Goal: Find specific page/section: Find specific page/section

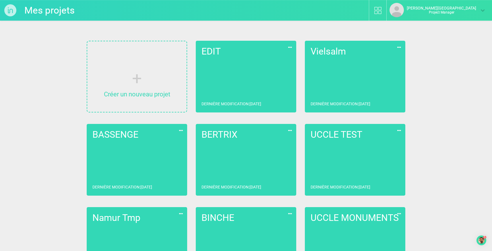
scroll to position [592, 0]
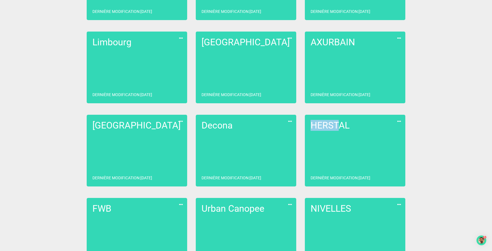
click at [330, 169] on link "HERSTAL Dernière modification : [DATE]" at bounding box center [355, 151] width 101 height 72
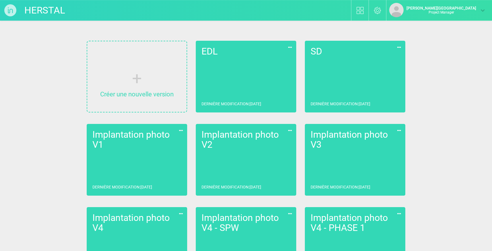
scroll to position [200, 0]
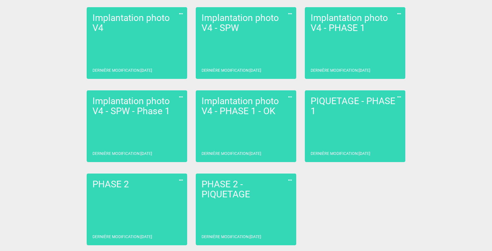
click at [244, 191] on h2 "PHASE 2 - PIQUETAGE" at bounding box center [246, 190] width 89 height 20
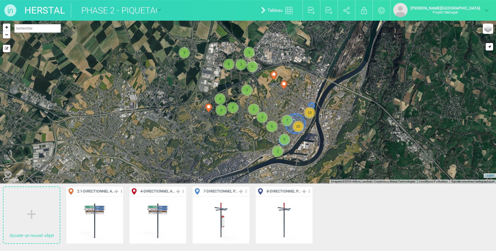
click at [248, 193] on icon at bounding box center [246, 191] width 4 height 7
click at [216, 223] on li "Aff. uniquement" at bounding box center [221, 220] width 57 height 9
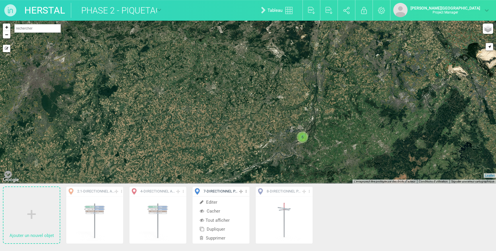
click at [158, 10] on icon at bounding box center [159, 9] width 4 height 4
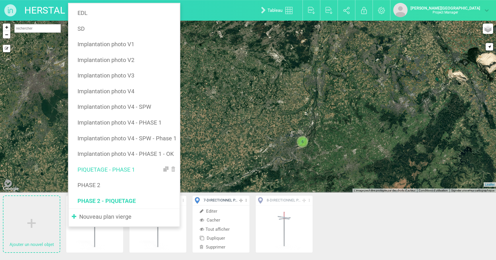
click at [123, 169] on link "PIQUETAGE - PHASE 1" at bounding box center [124, 170] width 105 height 10
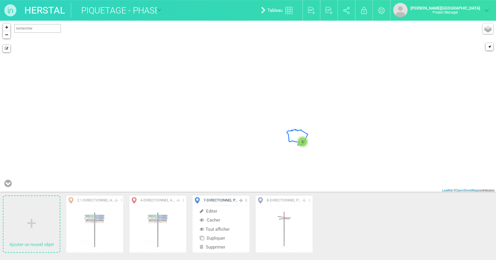
type input "PIQUETAGE - PHASE 1"
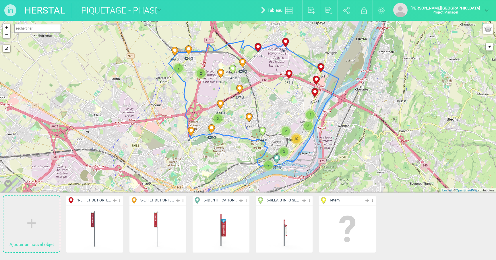
click at [309, 201] on icon at bounding box center [310, 200] width 4 height 7
click at [287, 228] on li "Tout afficher" at bounding box center [284, 229] width 57 height 9
click at [283, 229] on li "Aff. uniquement" at bounding box center [284, 229] width 57 height 9
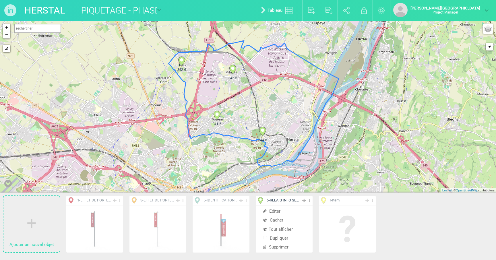
click at [181, 61] on icon at bounding box center [181, 61] width 7 height 9
select select "18501"
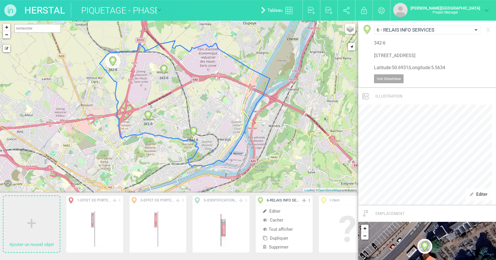
click at [148, 115] on circle at bounding box center [148, 114] width 3 height 3
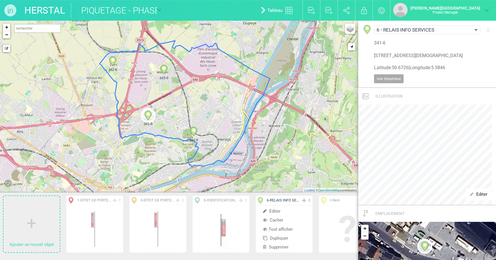
click at [193, 130] on circle at bounding box center [193, 130] width 3 height 3
type input "[PERSON_NAME][STREET_ADDRESS]"
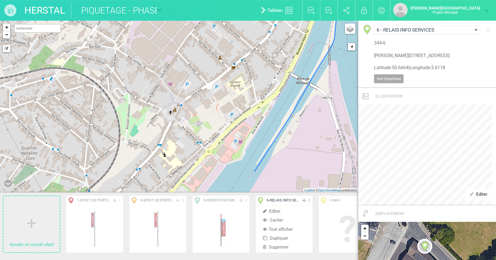
drag, startPoint x: 237, startPoint y: 158, endPoint x: 233, endPoint y: 107, distance: 51.3
click at [233, 107] on div "344-6 + − Mode dessin Google Maps Roads Google Maps Terrain Google Maps Satelli…" at bounding box center [179, 107] width 359 height 172
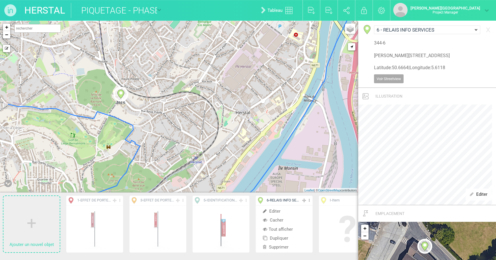
drag, startPoint x: 191, startPoint y: 99, endPoint x: 229, endPoint y: 106, distance: 38.0
click at [229, 106] on div "344-6 341-6 + − Mode dessin Google Maps Roads Google Maps Terrain Google Maps S…" at bounding box center [179, 107] width 359 height 172
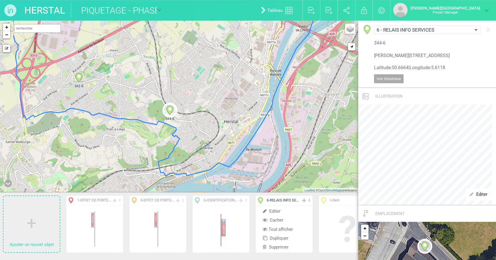
drag, startPoint x: 150, startPoint y: 86, endPoint x: 168, endPoint y: 90, distance: 18.5
click at [168, 90] on div "344-6 343-6 341-6 342-6 + − Mode dessin Google Maps Roads Google Maps Terrain G…" at bounding box center [179, 107] width 359 height 172
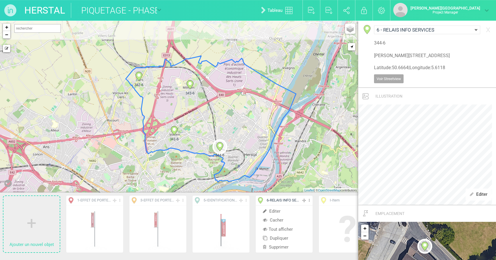
drag, startPoint x: 229, startPoint y: 72, endPoint x: 232, endPoint y: 99, distance: 26.8
click at [232, 99] on div "344-6 343-6 341-6 342-6 + − Mode dessin Google Maps Roads Google Maps Terrain G…" at bounding box center [179, 107] width 359 height 172
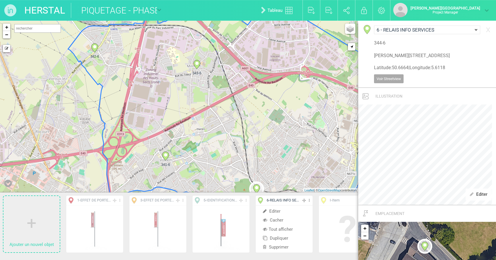
drag, startPoint x: 197, startPoint y: 113, endPoint x: 201, endPoint y: 118, distance: 6.4
click at [201, 118] on div "344-6 343-6 341-6 342-6 + − Mode dessin Google Maps Roads Google Maps Terrain G…" at bounding box center [179, 107] width 359 height 172
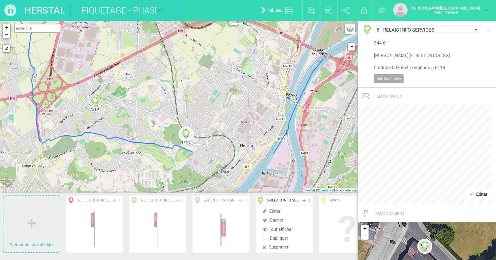
drag, startPoint x: 248, startPoint y: 151, endPoint x: 179, endPoint y: 98, distance: 87.6
click at [176, 97] on div "344-6 343-6 341-6 342-6 + − Mode dessin Google Maps Roads Google Maps Terrain G…" at bounding box center [179, 107] width 359 height 172
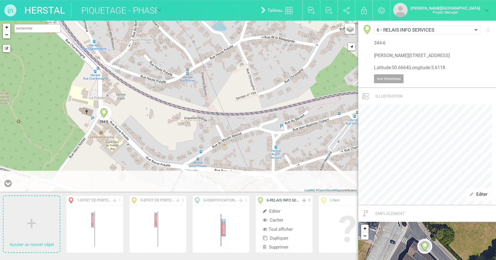
drag, startPoint x: 198, startPoint y: 143, endPoint x: 165, endPoint y: 94, distance: 59.3
click at [165, 94] on div "344-6 + − Mode dessin Google Maps Roads Google Maps Terrain Google Maps Satelli…" at bounding box center [179, 107] width 359 height 172
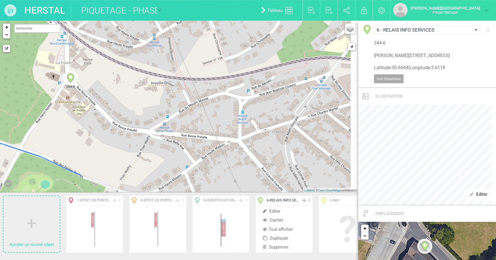
drag, startPoint x: 192, startPoint y: 129, endPoint x: 157, endPoint y: 90, distance: 52.7
click at [157, 90] on div "344-6 + − Mode dessin Google Maps Roads Google Maps Terrain Google Maps Satelli…" at bounding box center [179, 107] width 359 height 172
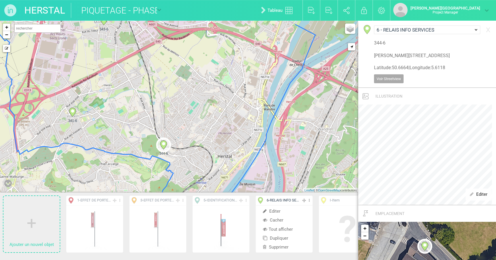
drag, startPoint x: 184, startPoint y: 128, endPoint x: 198, endPoint y: 139, distance: 17.5
click at [198, 139] on div "344-6 343-6 342-6 341-6 + − Mode dessin Google Maps Roads Google Maps Terrain G…" at bounding box center [179, 107] width 359 height 172
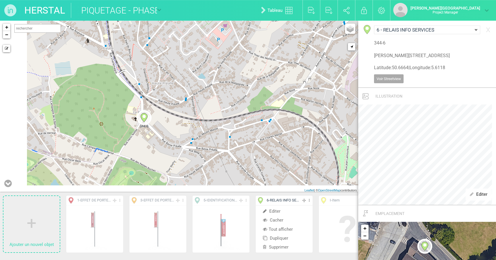
drag, startPoint x: 185, startPoint y: 147, endPoint x: 251, endPoint y: 92, distance: 86.0
click at [251, 92] on div "344-6 341-6 + − Mode dessin Google Maps Roads Google Maps Terrain Google Maps S…" at bounding box center [179, 107] width 359 height 172
